Goal: Navigation & Orientation: Find specific page/section

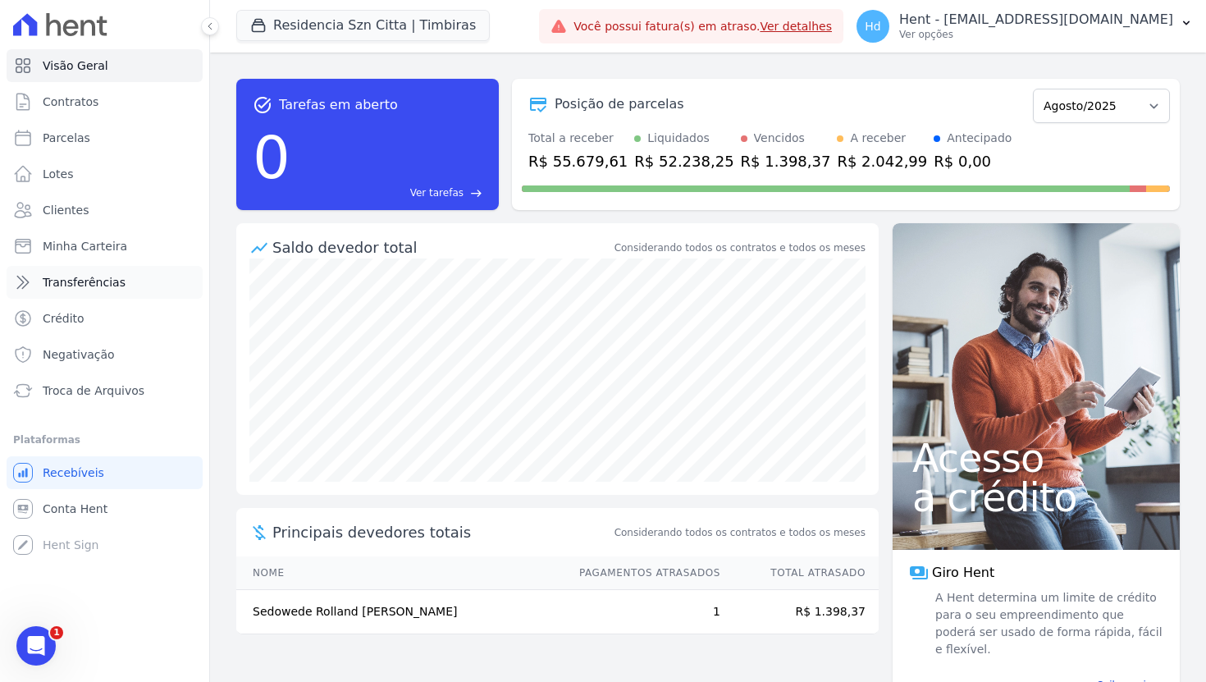
click at [93, 288] on span "Transferências" at bounding box center [84, 282] width 83 height 16
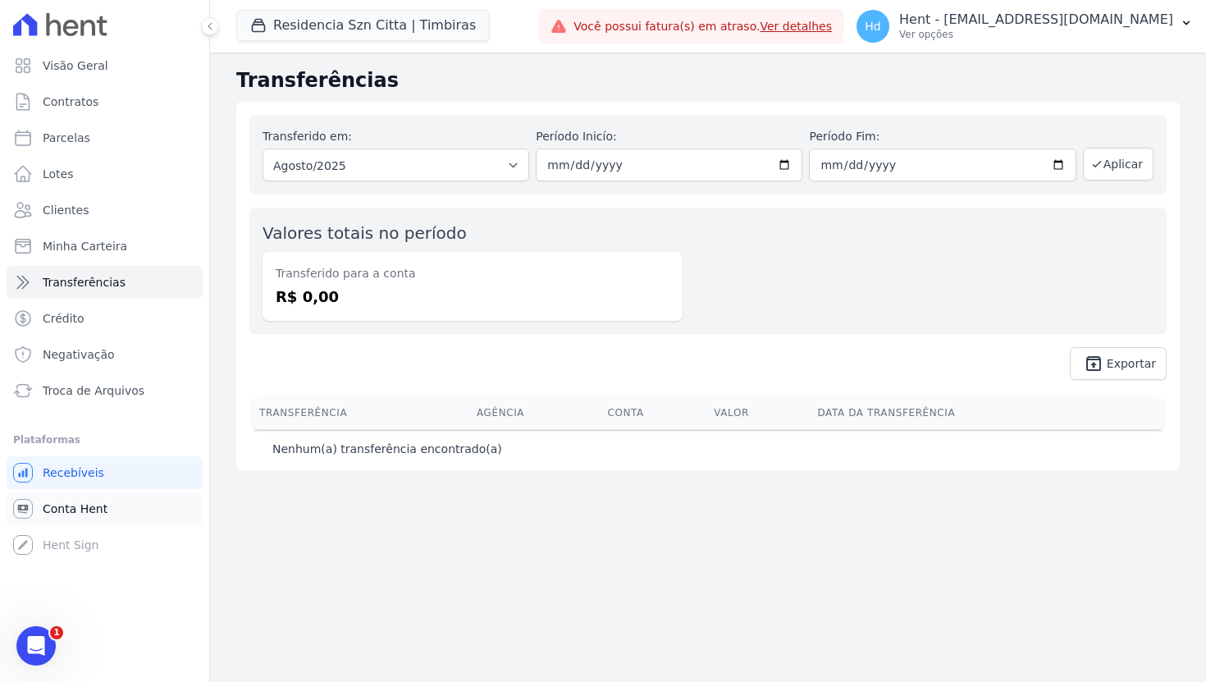
click at [89, 505] on span "Conta Hent" at bounding box center [75, 508] width 65 height 16
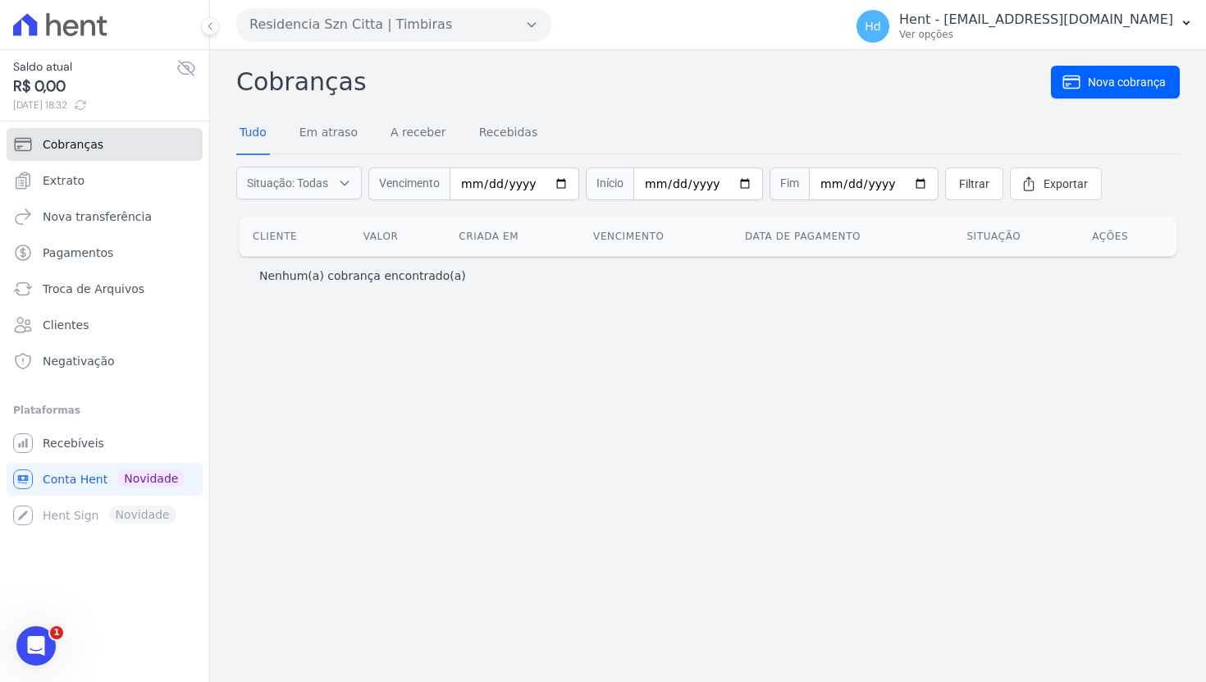
click at [134, 148] on link "Cobranças" at bounding box center [105, 144] width 196 height 33
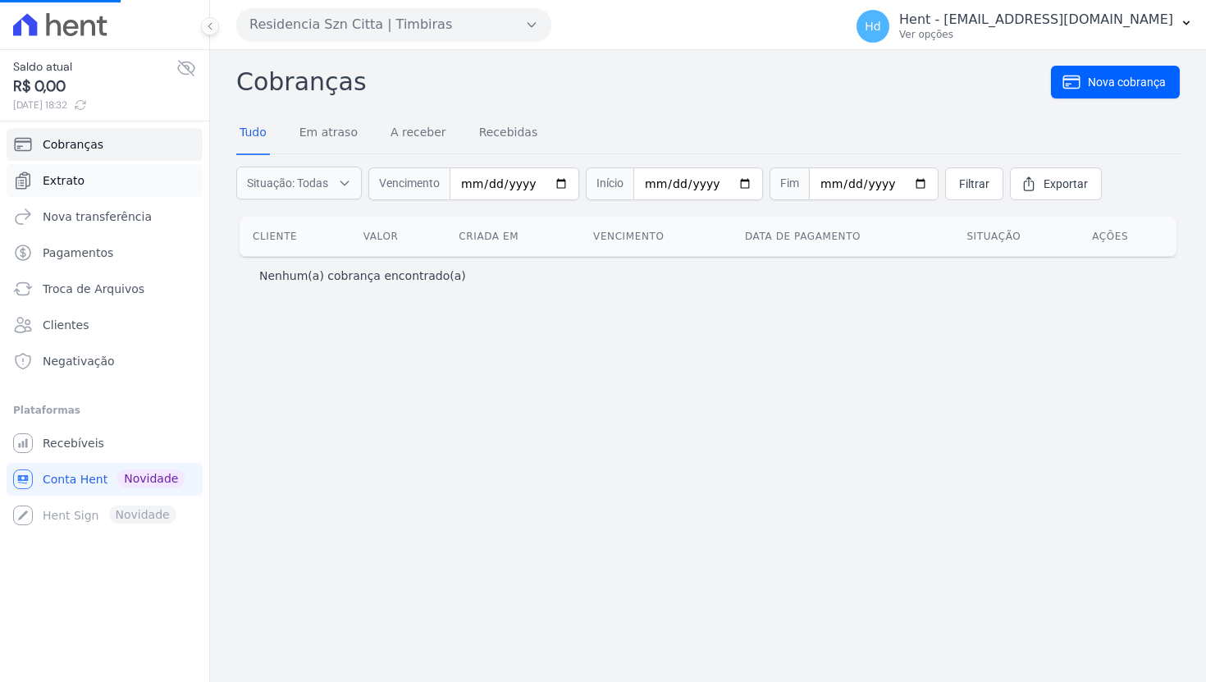
click at [135, 178] on link "Extrato" at bounding box center [105, 180] width 196 height 33
